Goal: Information Seeking & Learning: Learn about a topic

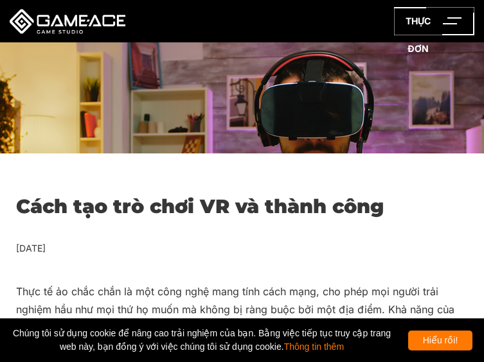
click at [227, 89] on div at bounding box center [242, 119] width 484 height 155
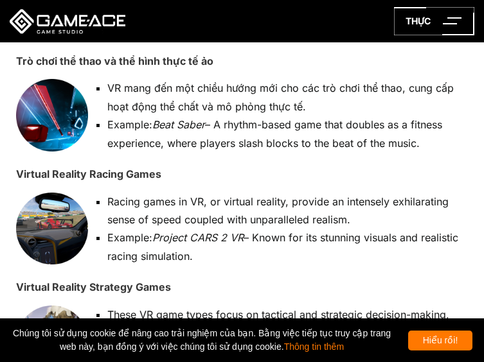
scroll to position [1157, 0]
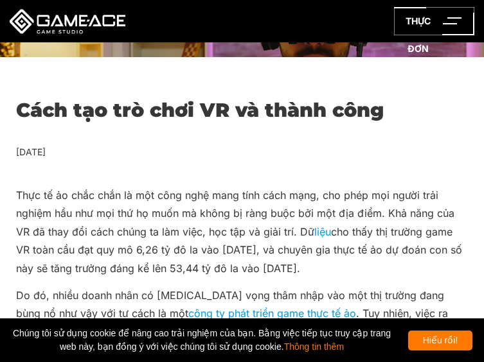
scroll to position [129, 0]
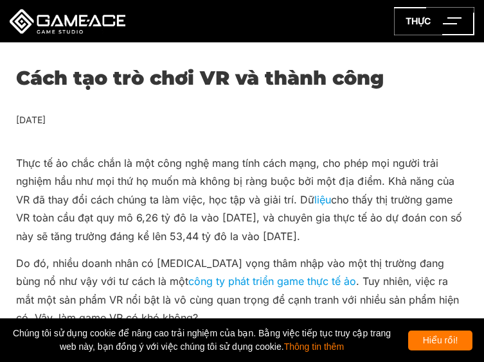
click at [394, 26] on icon at bounding box center [434, 21] width 80 height 28
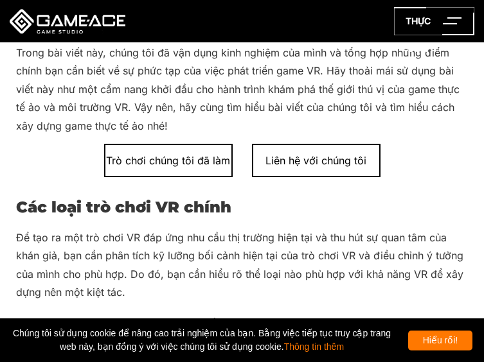
scroll to position [450, 0]
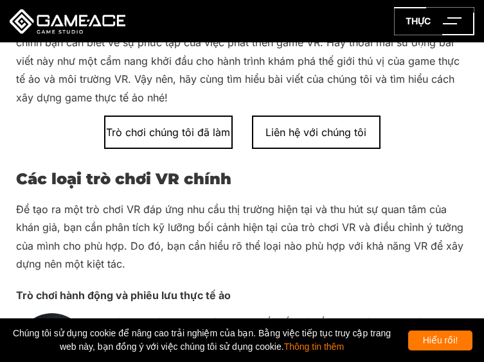
click at [434, 341] on font "Hiểu rồi!" at bounding box center [440, 340] width 35 height 10
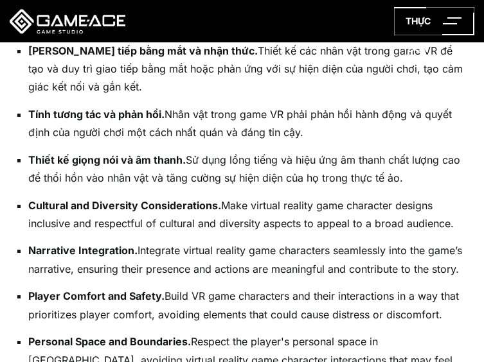
scroll to position [4241, 0]
